Goal: Task Accomplishment & Management: Manage account settings

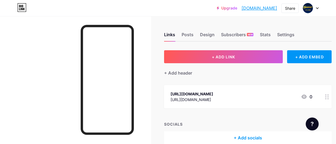
click at [317, 8] on icon at bounding box center [317, 8] width 3 height 2
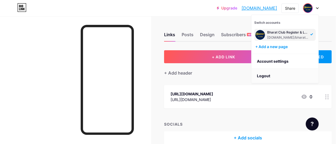
click at [261, 77] on li "Logout" at bounding box center [284, 75] width 67 height 15
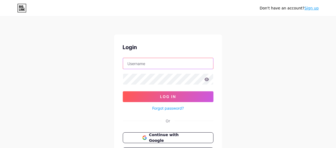
click at [145, 66] on input "text" at bounding box center [168, 63] width 90 height 11
paste input "[EMAIL_ADDRESS][DOMAIN_NAME]"
type input "[EMAIL_ADDRESS][DOMAIN_NAME]"
click at [206, 79] on icon at bounding box center [206, 79] width 5 height 4
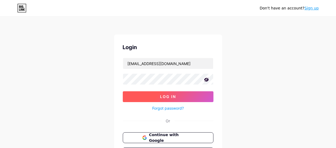
click at [167, 92] on button "Log In" at bounding box center [168, 96] width 91 height 11
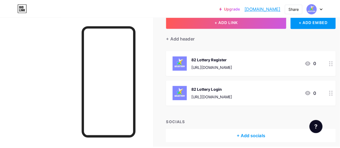
scroll to position [29, 0]
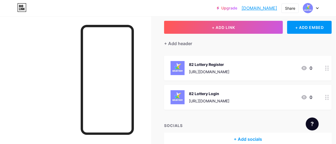
click at [214, 70] on div "[URL][DOMAIN_NAME]" at bounding box center [209, 72] width 40 height 6
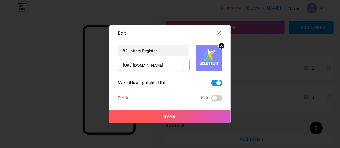
click at [133, 67] on input "[URL][DOMAIN_NAME]" at bounding box center [153, 65] width 71 height 11
paste input "[DOMAIN_NAME]"
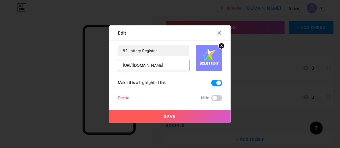
scroll to position [0, 60]
type input "[URL][DOMAIN_NAME]"
click at [170, 114] on span "Save" at bounding box center [170, 116] width 12 height 5
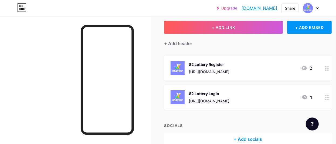
click at [219, 98] on div "[URL][DOMAIN_NAME]" at bounding box center [209, 101] width 40 height 6
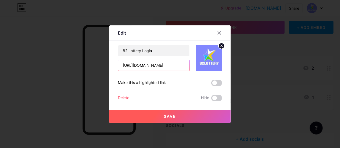
click at [171, 63] on input "[URL][DOMAIN_NAME]" at bounding box center [153, 65] width 71 height 11
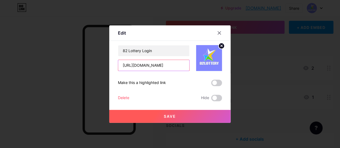
click at [171, 63] on input "[URL][DOMAIN_NAME]" at bounding box center [153, 65] width 71 height 11
paste input "[DOMAIN_NAME]"
type input "[URL][DOMAIN_NAME]"
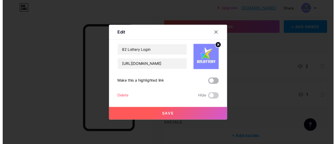
scroll to position [0, 0]
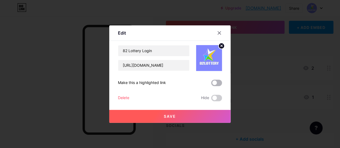
click at [212, 83] on span at bounding box center [216, 83] width 11 height 6
click at [211, 84] on input "checkbox" at bounding box center [211, 84] width 0 height 0
click at [169, 119] on button "Save" at bounding box center [169, 116] width 121 height 13
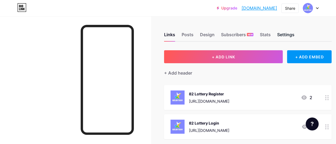
click at [289, 33] on div "Settings" at bounding box center [285, 36] width 17 height 10
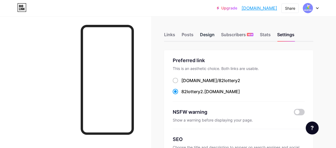
click at [202, 36] on div "Design" at bounding box center [207, 36] width 15 height 10
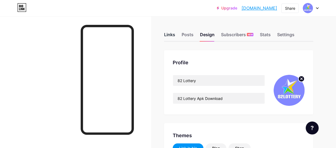
click at [172, 36] on div "Links" at bounding box center [169, 36] width 11 height 10
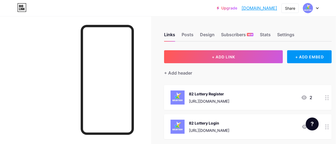
click at [317, 8] on icon at bounding box center [317, 8] width 2 height 1
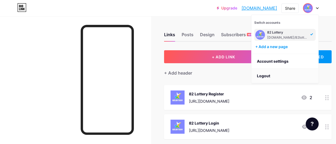
click at [258, 74] on li "Logout" at bounding box center [284, 75] width 67 height 15
